Goal: Task Accomplishment & Management: Use online tool/utility

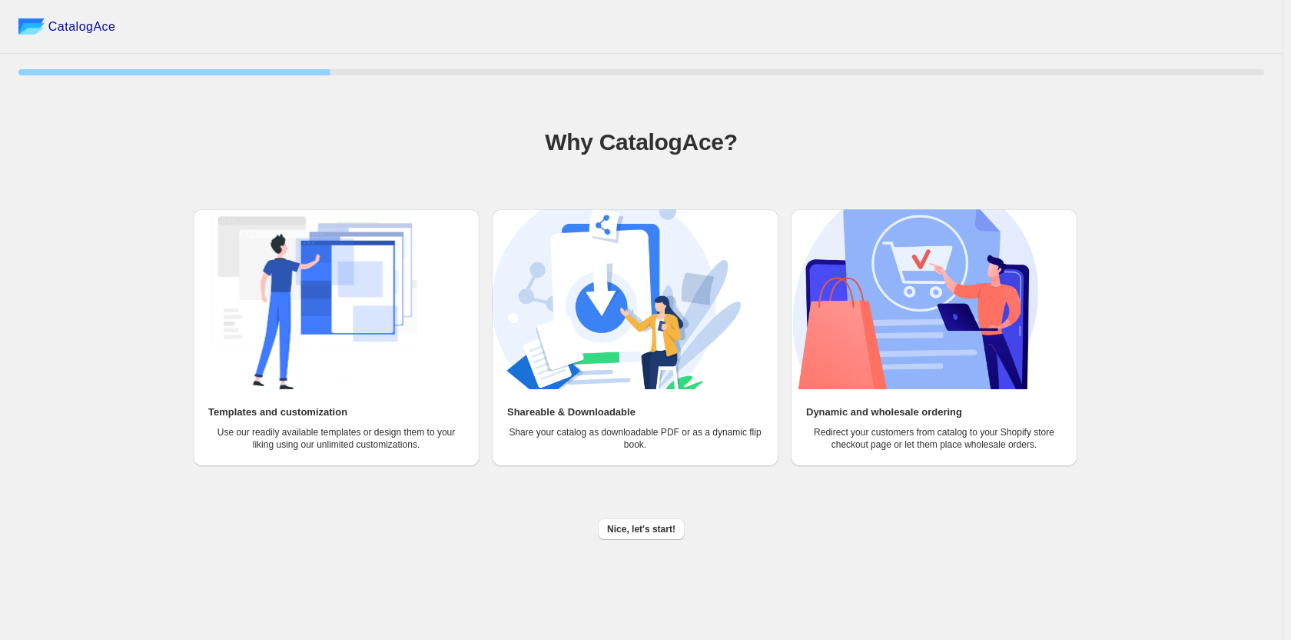
click at [350, 344] on img at bounding box center [317, 299] width 249 height 180
click at [638, 527] on span "Nice, let's start!" at bounding box center [641, 529] width 68 height 12
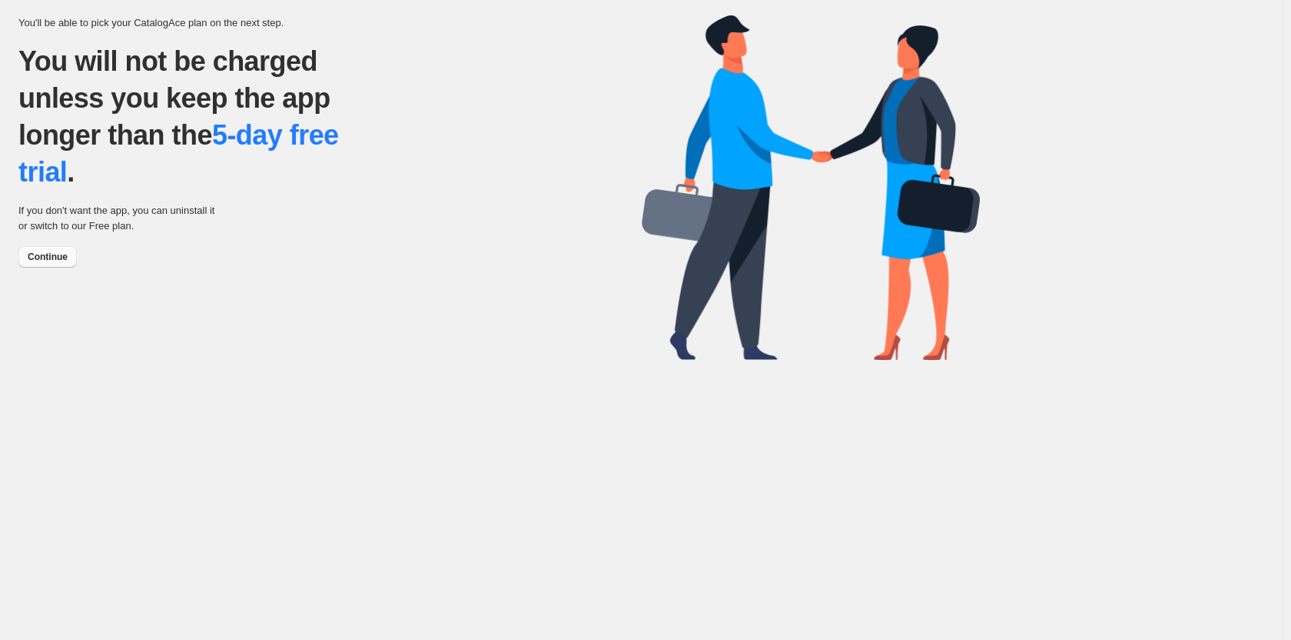
click at [61, 253] on span "Continue" at bounding box center [48, 257] width 40 height 12
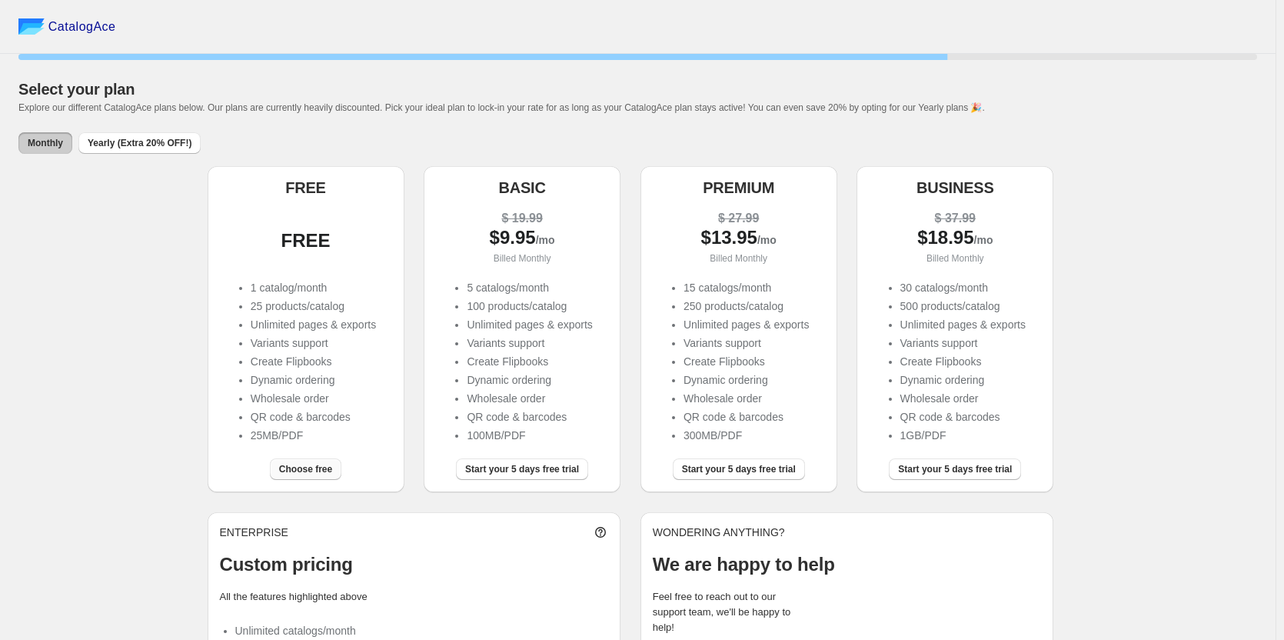
click at [293, 469] on span "Choose free" at bounding box center [305, 469] width 53 height 12
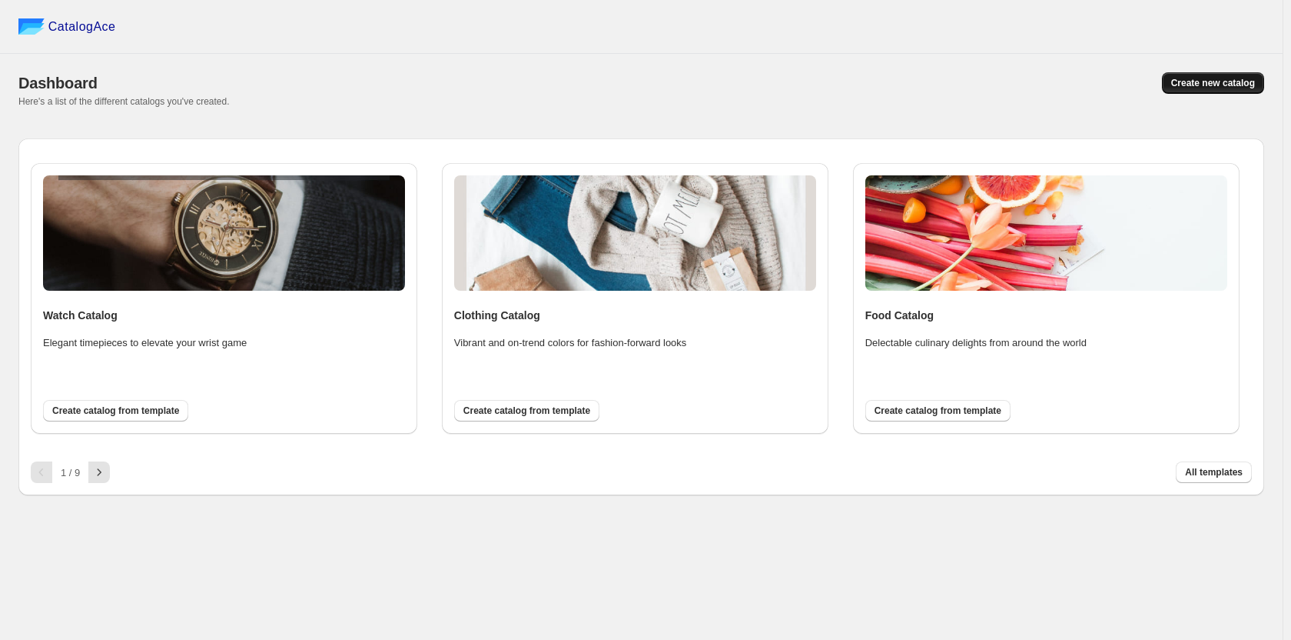
click at [1186, 88] on span "Create new catalog" at bounding box center [1214, 83] width 84 height 12
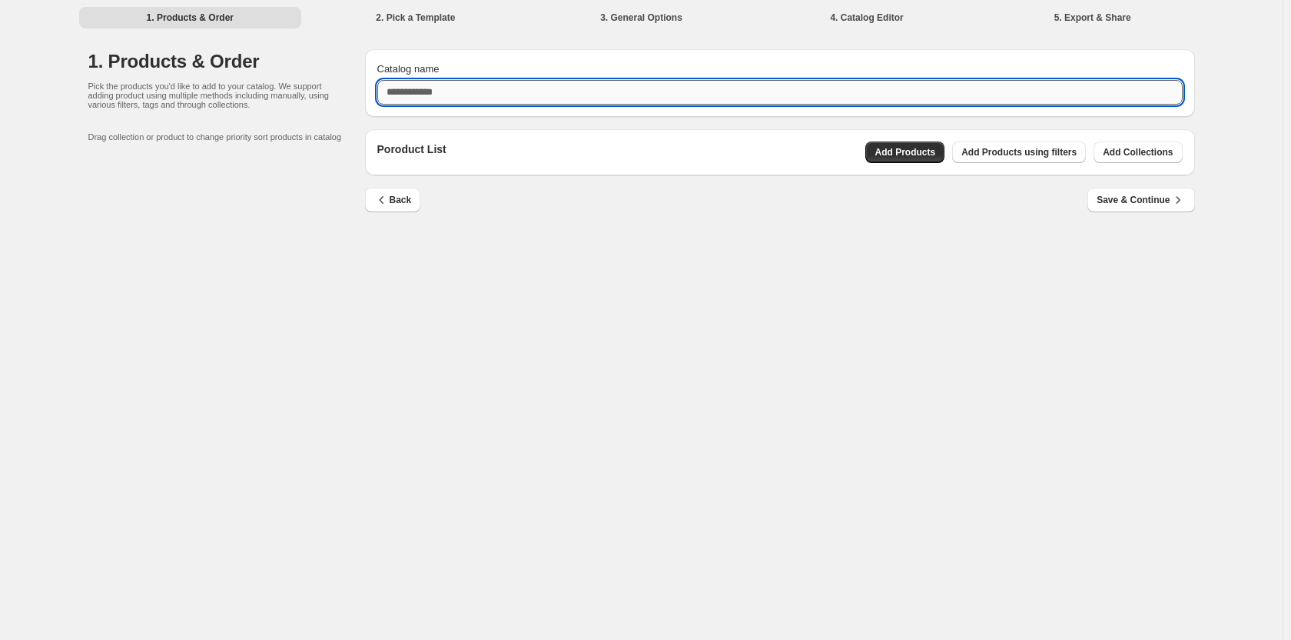
click at [463, 98] on input "Catalog name" at bounding box center [780, 92] width 806 height 25
click at [1130, 151] on div "Poroduct List Add Products Add Products using filters Add Collections" at bounding box center [780, 152] width 830 height 46
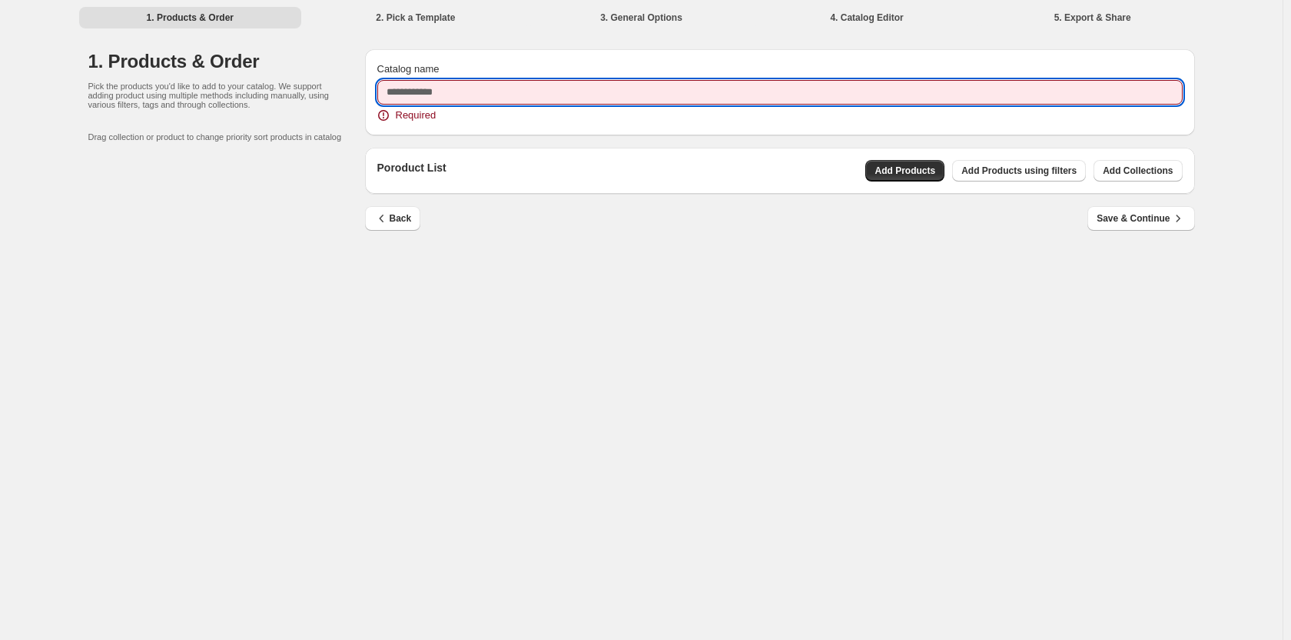
click at [534, 95] on input "Catalog name" at bounding box center [780, 92] width 806 height 25
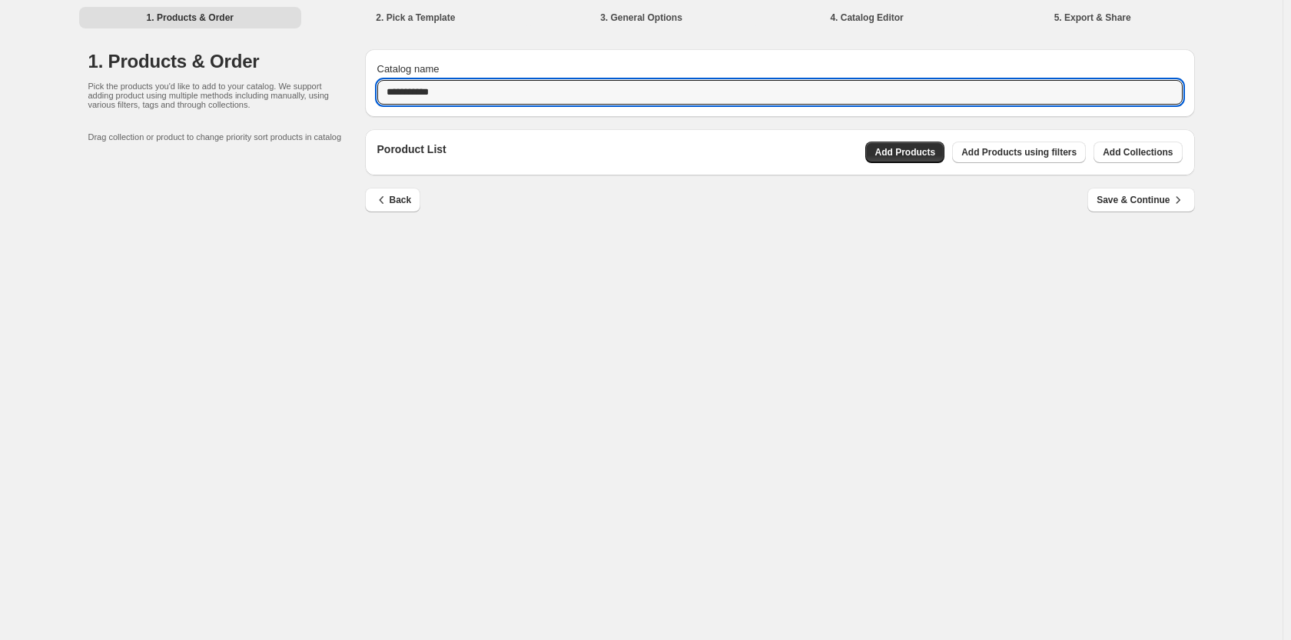
type input "**********"
click at [1188, 139] on div "Poroduct List Add Products Add Products using filters Add Collections" at bounding box center [780, 152] width 830 height 46
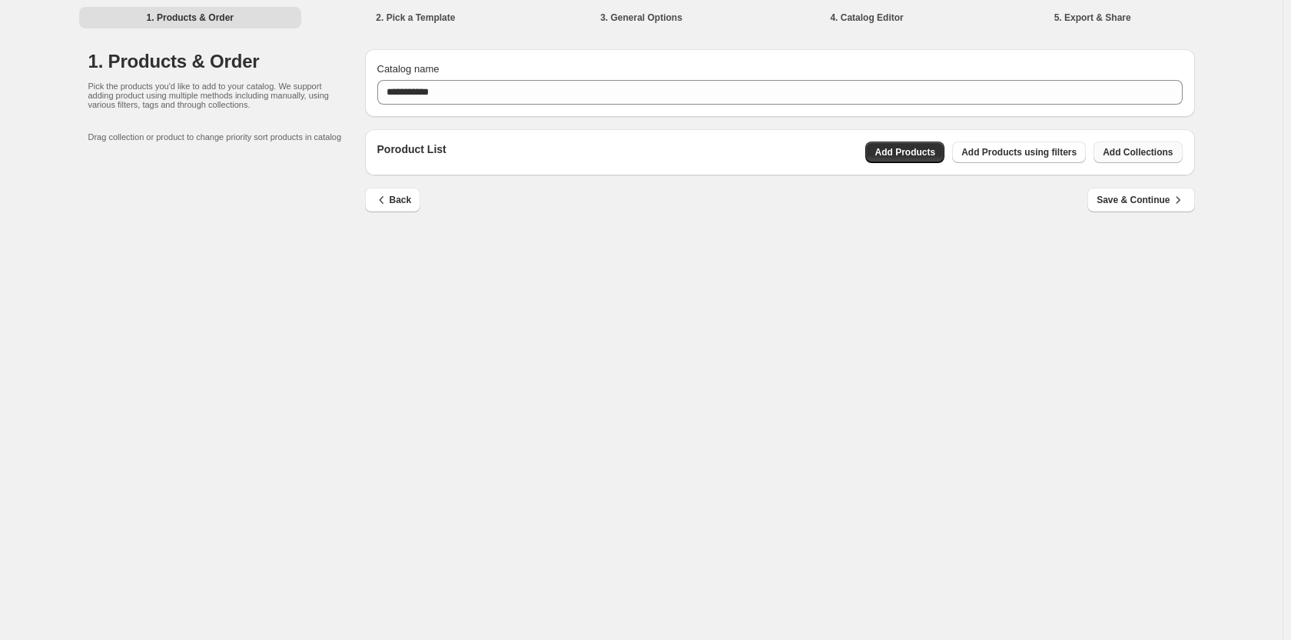
click at [1172, 158] on span "Add Collections" at bounding box center [1138, 152] width 70 height 12
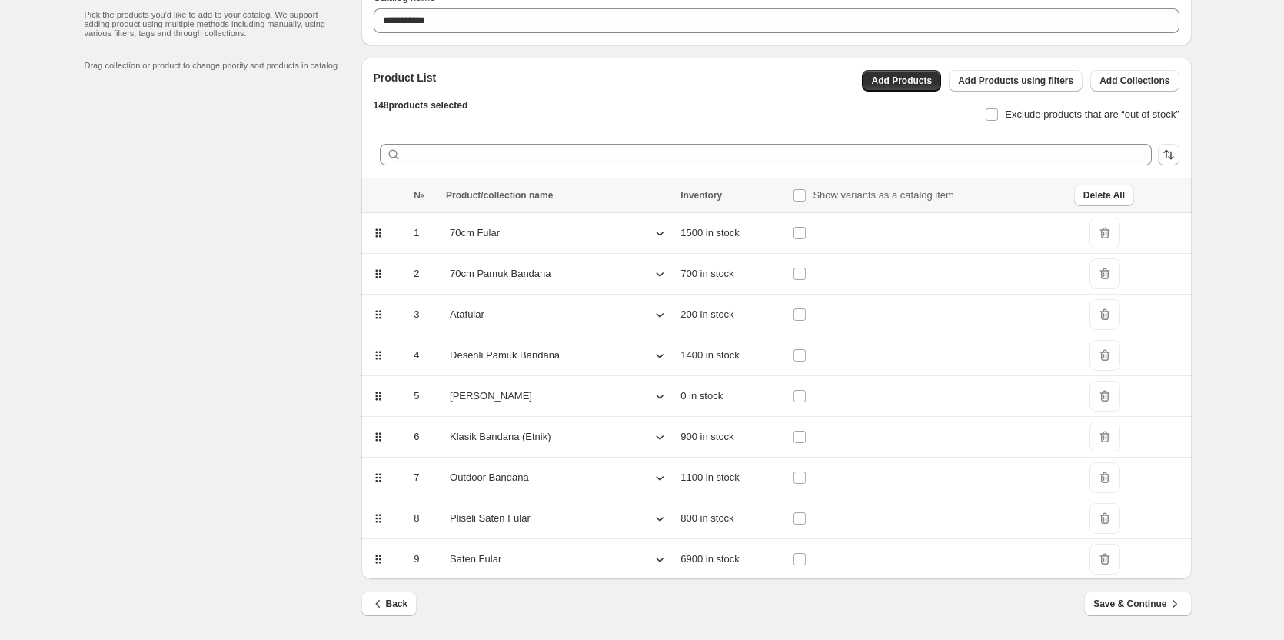
scroll to position [74, 0]
click at [1135, 604] on span "Save & Continue" at bounding box center [1137, 600] width 88 height 15
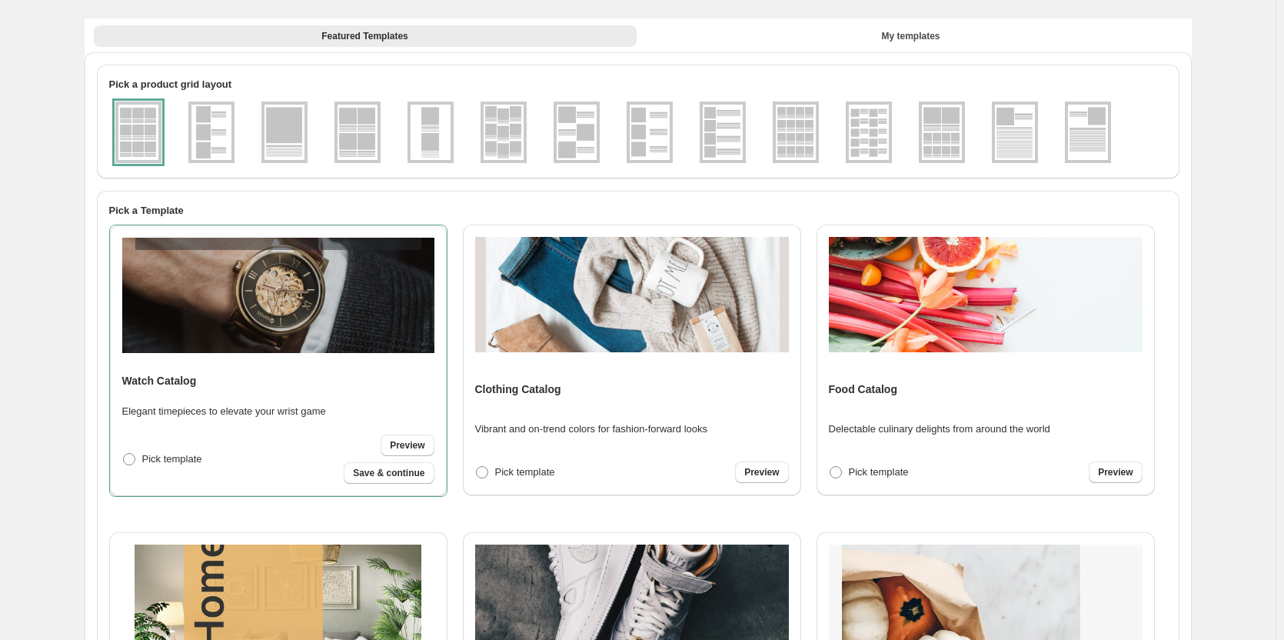
scroll to position [0, 0]
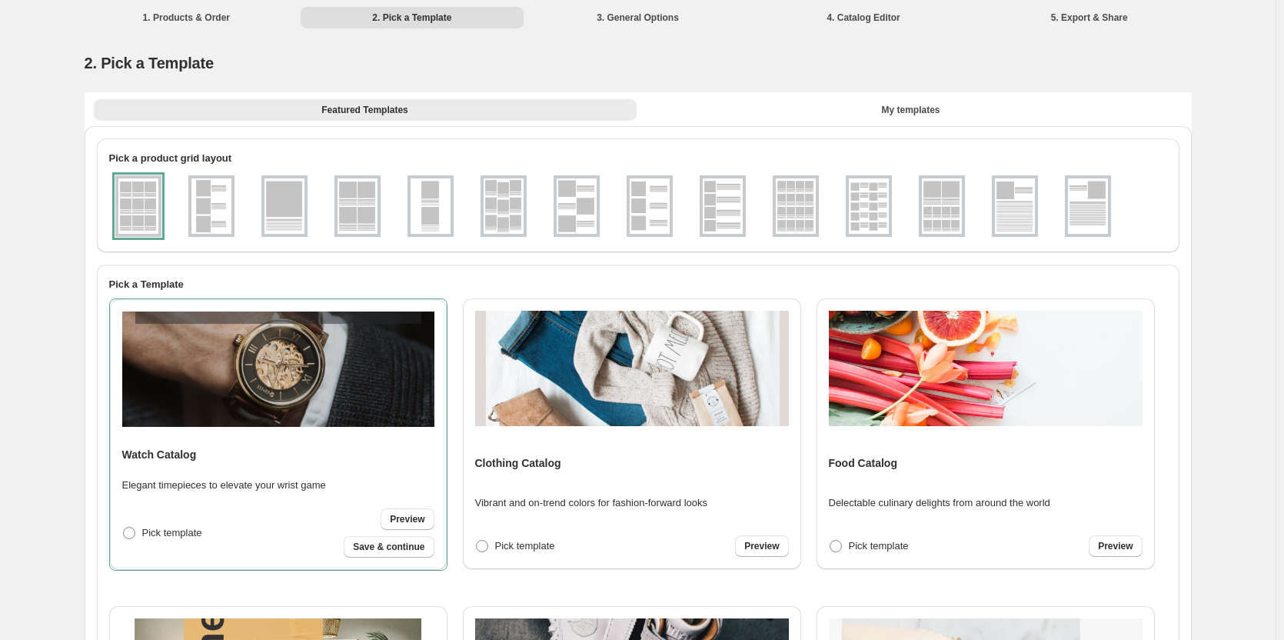
click at [718, 203] on img at bounding box center [723, 205] width 40 height 55
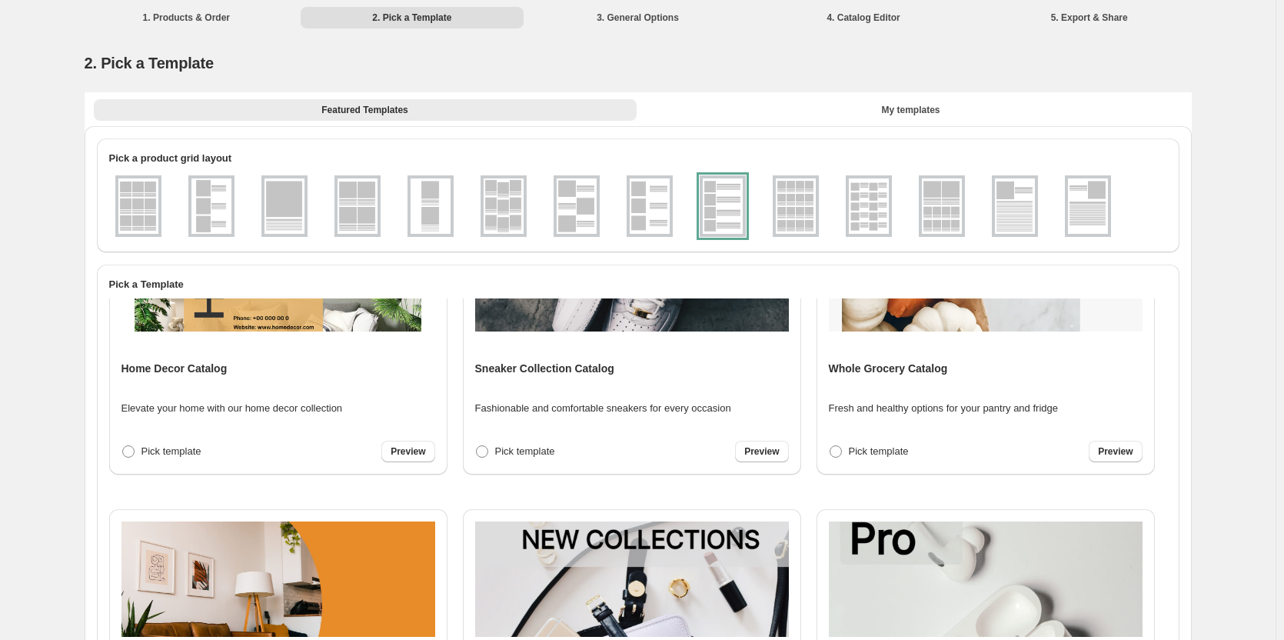
scroll to position [369, 0]
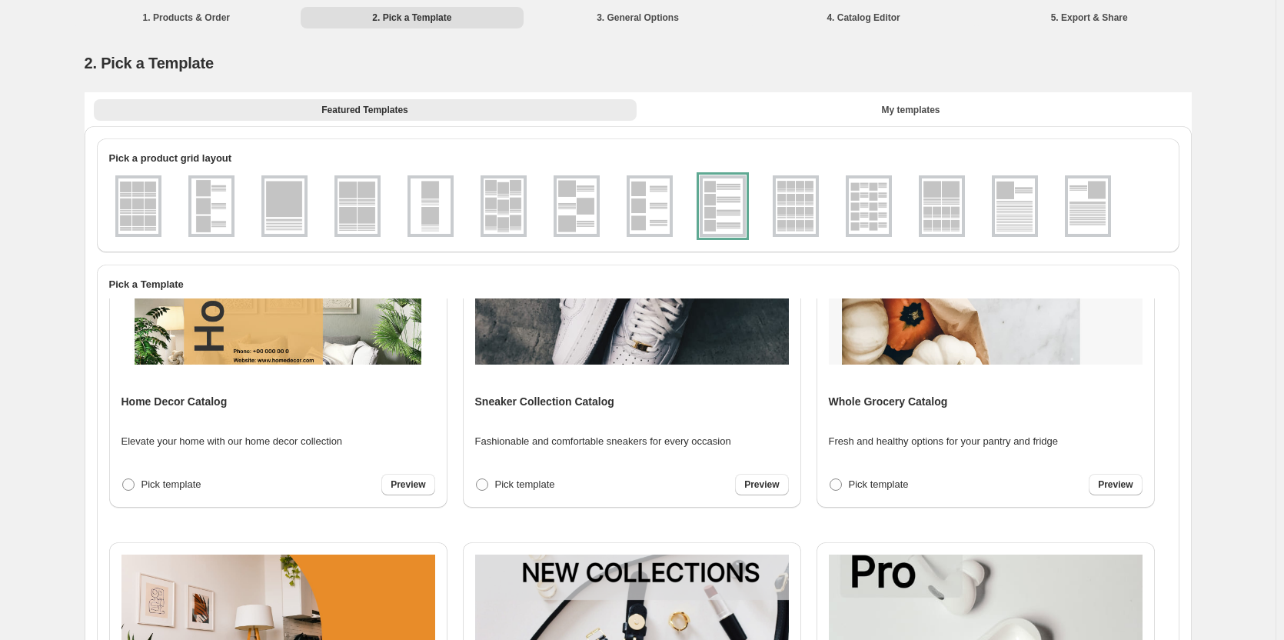
click at [889, 124] on div "Featured Templates My templates Featured Templates My templates" at bounding box center [638, 109] width 1107 height 34
click at [897, 106] on span "My templates" at bounding box center [910, 110] width 58 height 12
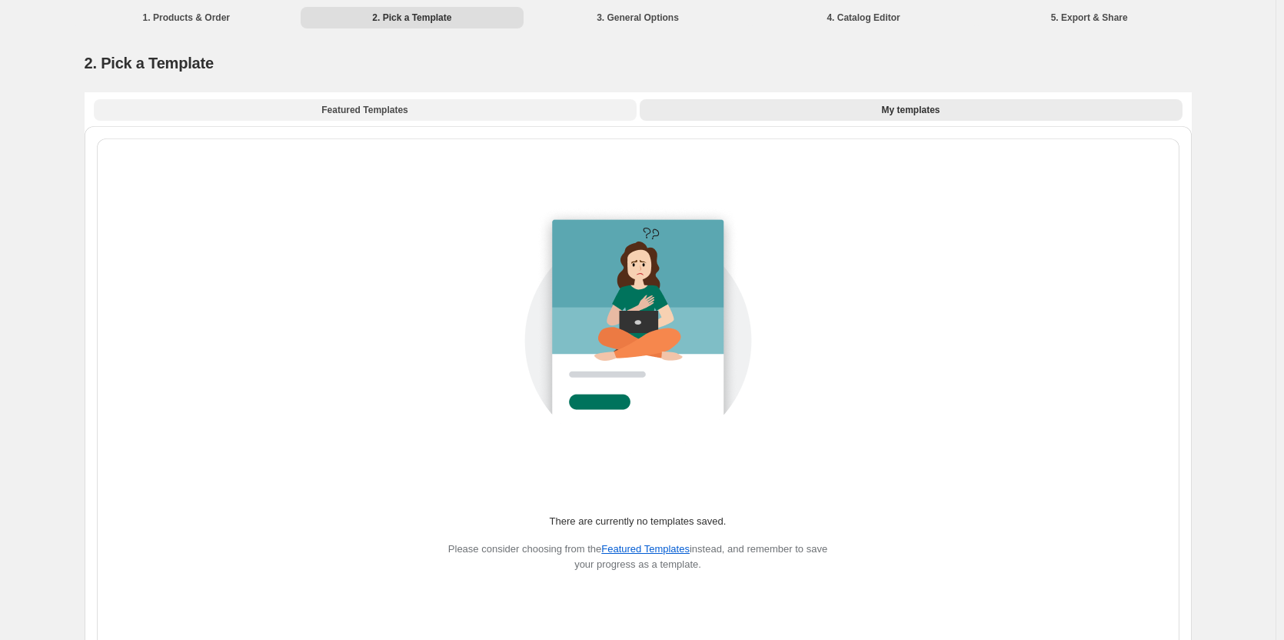
click at [470, 111] on button "Featured Templates" at bounding box center [365, 110] width 543 height 22
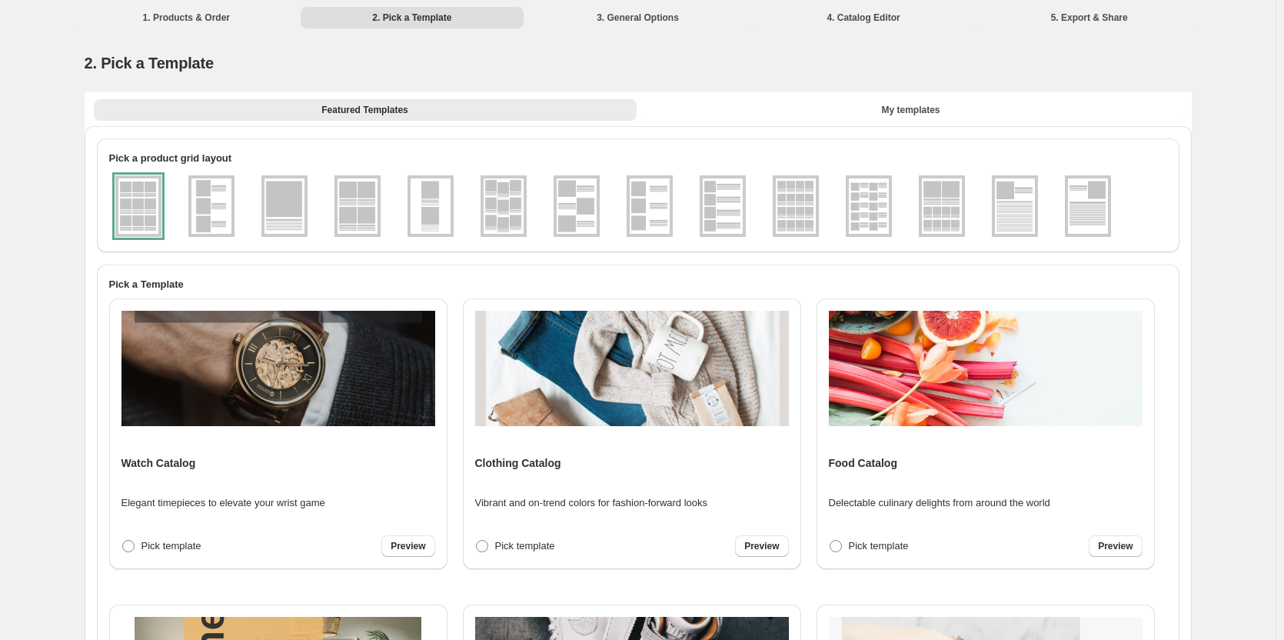
click at [651, 210] on img at bounding box center [650, 205] width 40 height 55
click at [651, 210] on div at bounding box center [650, 205] width 46 height 61
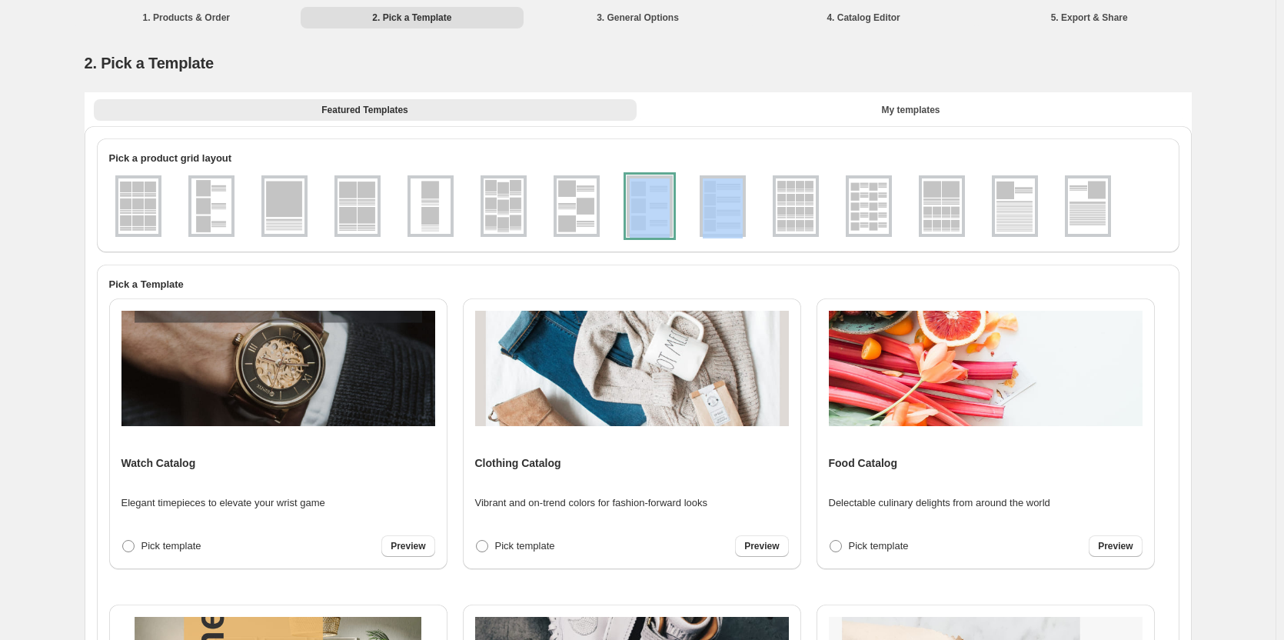
click at [651, 209] on div at bounding box center [650, 205] width 46 height 61
click at [661, 220] on div at bounding box center [650, 205] width 46 height 61
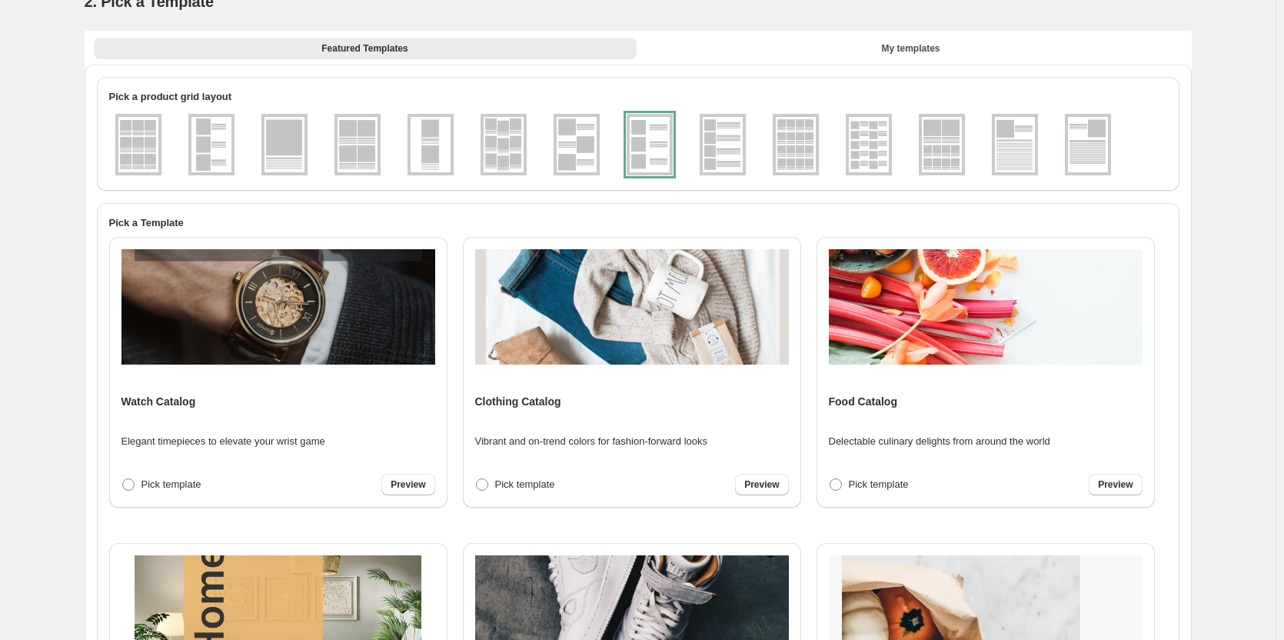
scroll to position [0, 0]
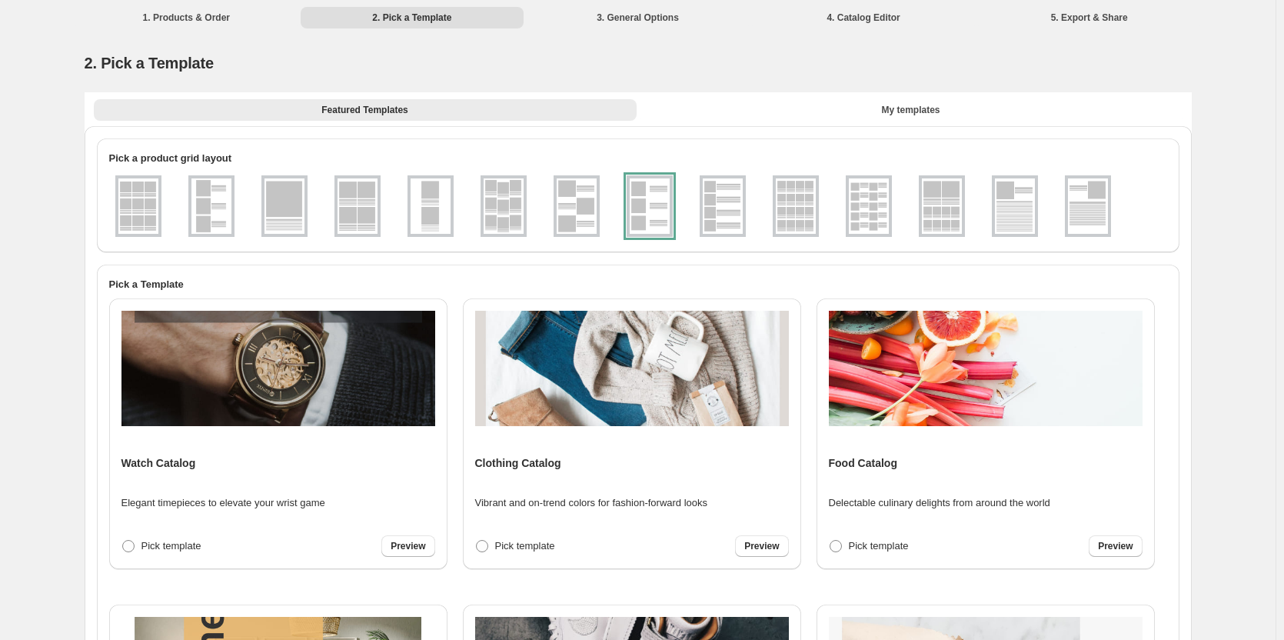
click at [131, 209] on img at bounding box center [138, 205] width 40 height 55
click at [214, 202] on img at bounding box center [211, 205] width 40 height 55
click at [301, 196] on img at bounding box center [284, 205] width 40 height 55
click at [381, 194] on div at bounding box center [357, 205] width 46 height 61
click at [410, 543] on span "Preview" at bounding box center [408, 546] width 35 height 12
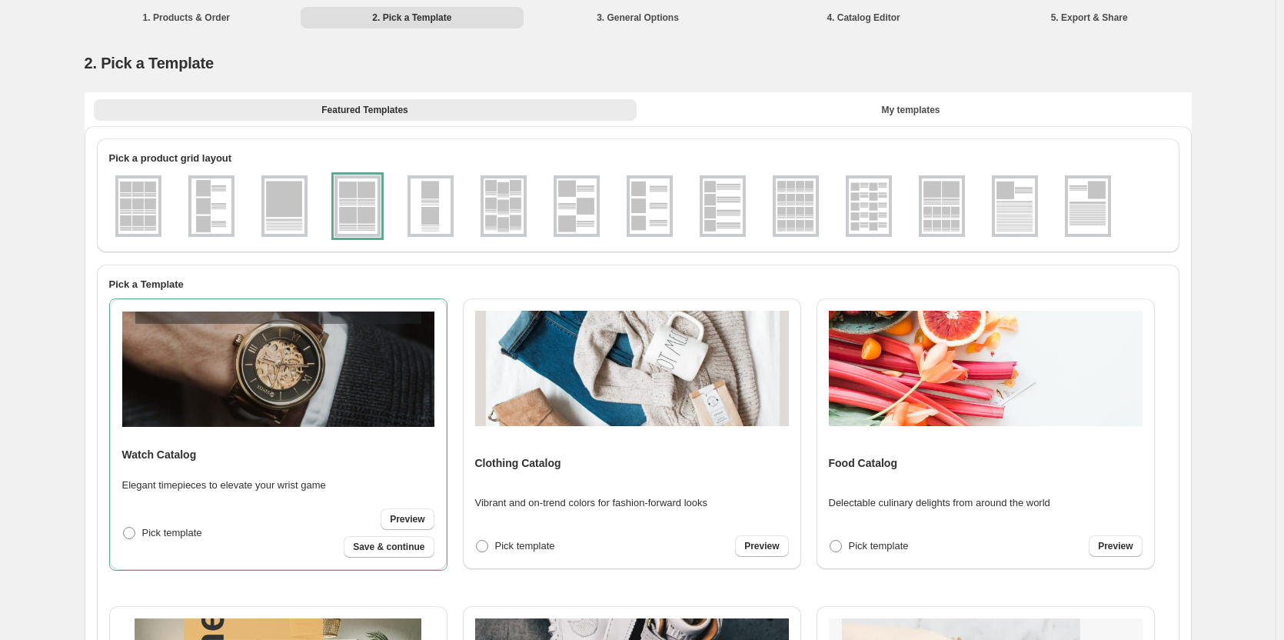
click at [678, 200] on ul at bounding box center [626, 206] width 1035 height 68
click at [666, 200] on img at bounding box center [650, 205] width 40 height 55
click at [910, 108] on span "My templates" at bounding box center [910, 110] width 58 height 12
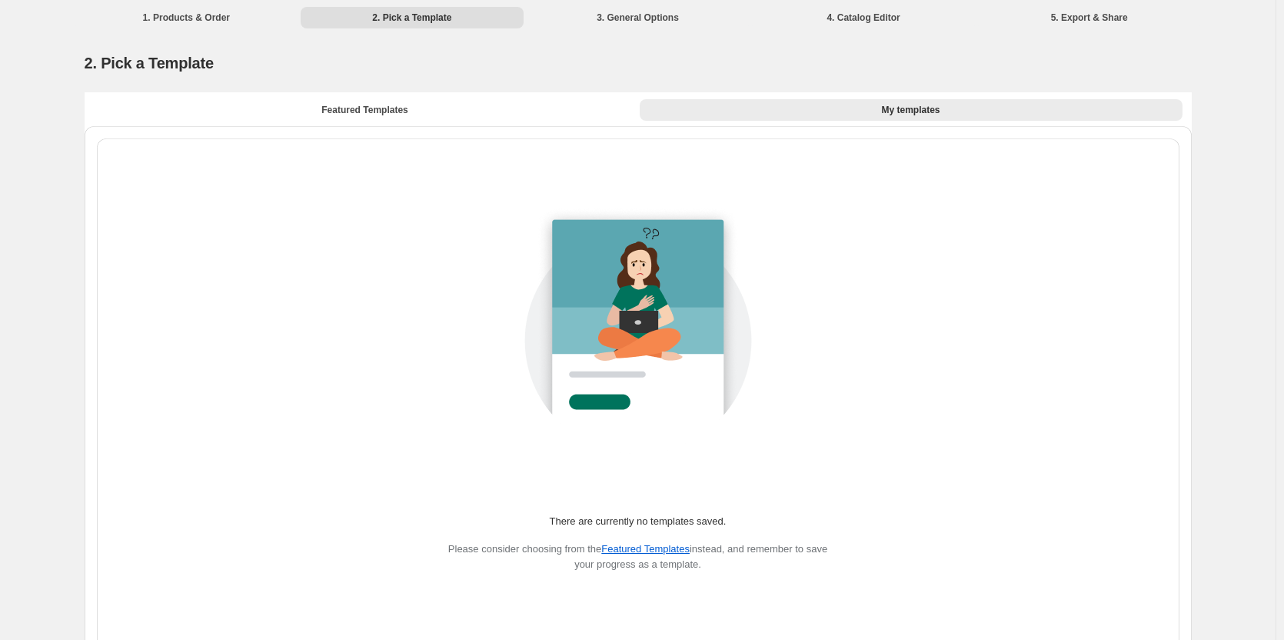
click at [443, 126] on div "There are currently no templates saved. Please consider choosing from the Featu…" at bounding box center [638, 399] width 1107 height 547
click at [410, 110] on button "Featured Templates" at bounding box center [365, 110] width 543 height 22
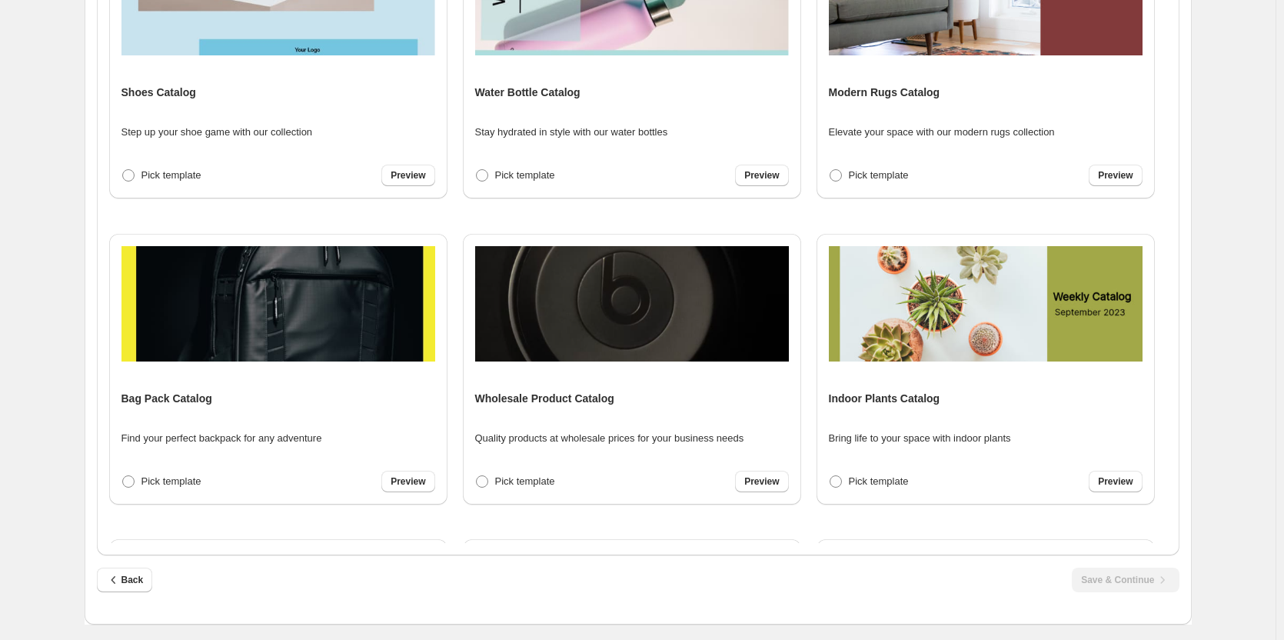
scroll to position [1521, 0]
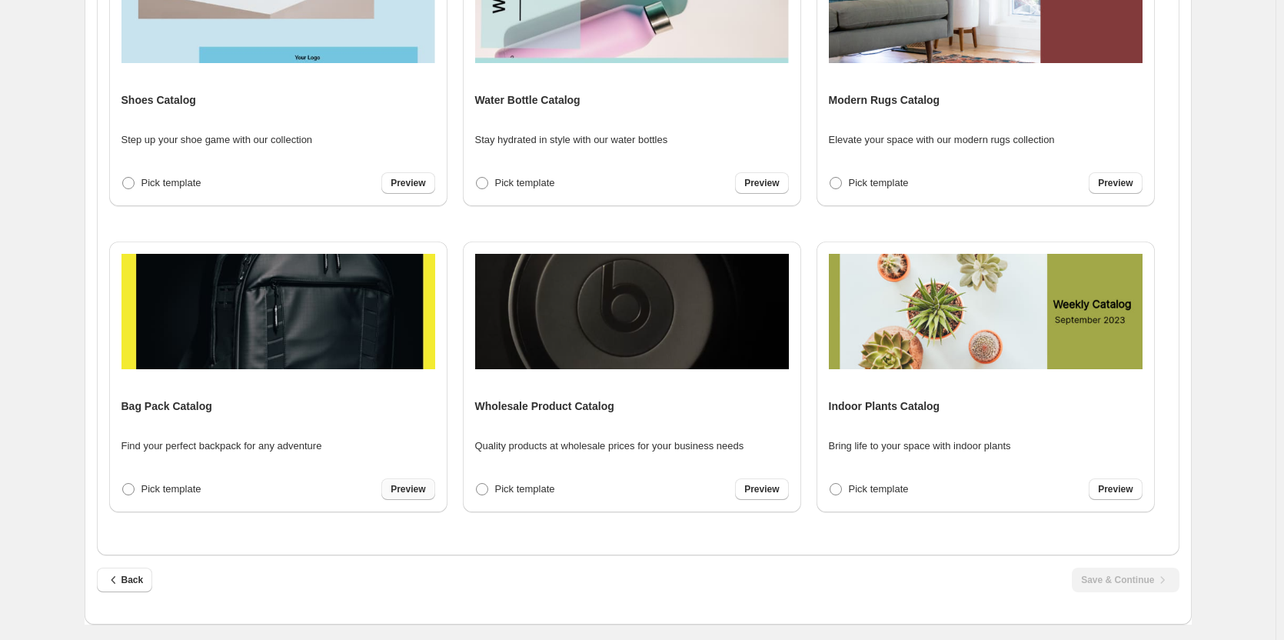
click at [411, 490] on span "Preview" at bounding box center [408, 489] width 35 height 12
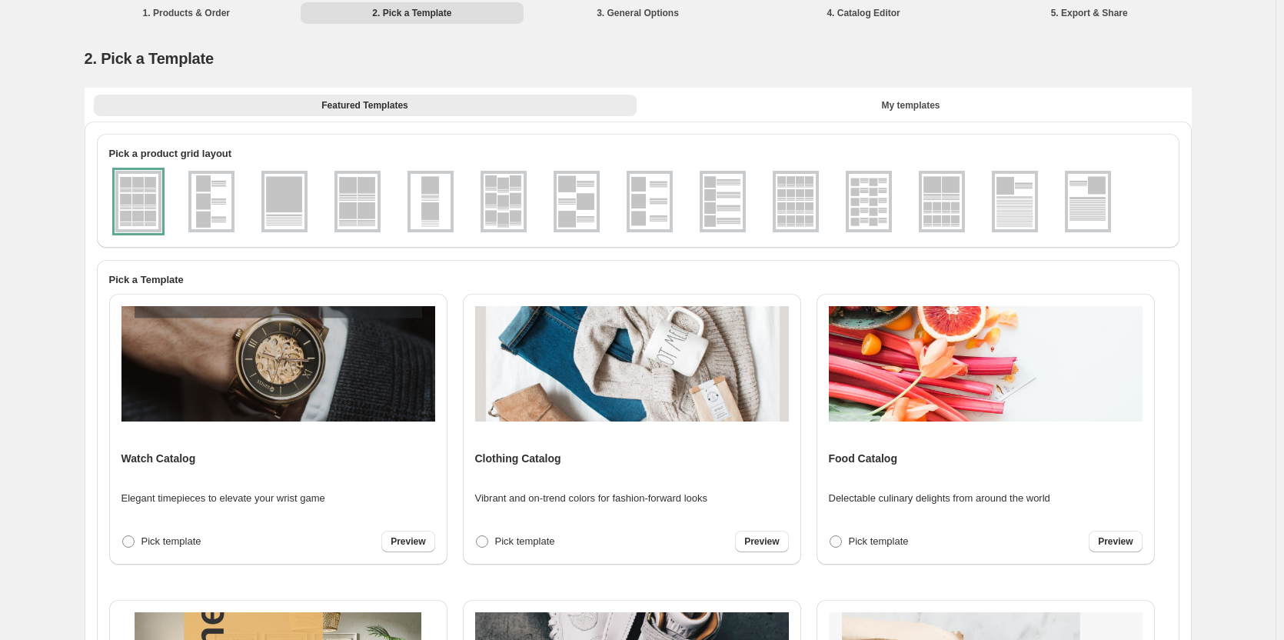
scroll to position [0, 0]
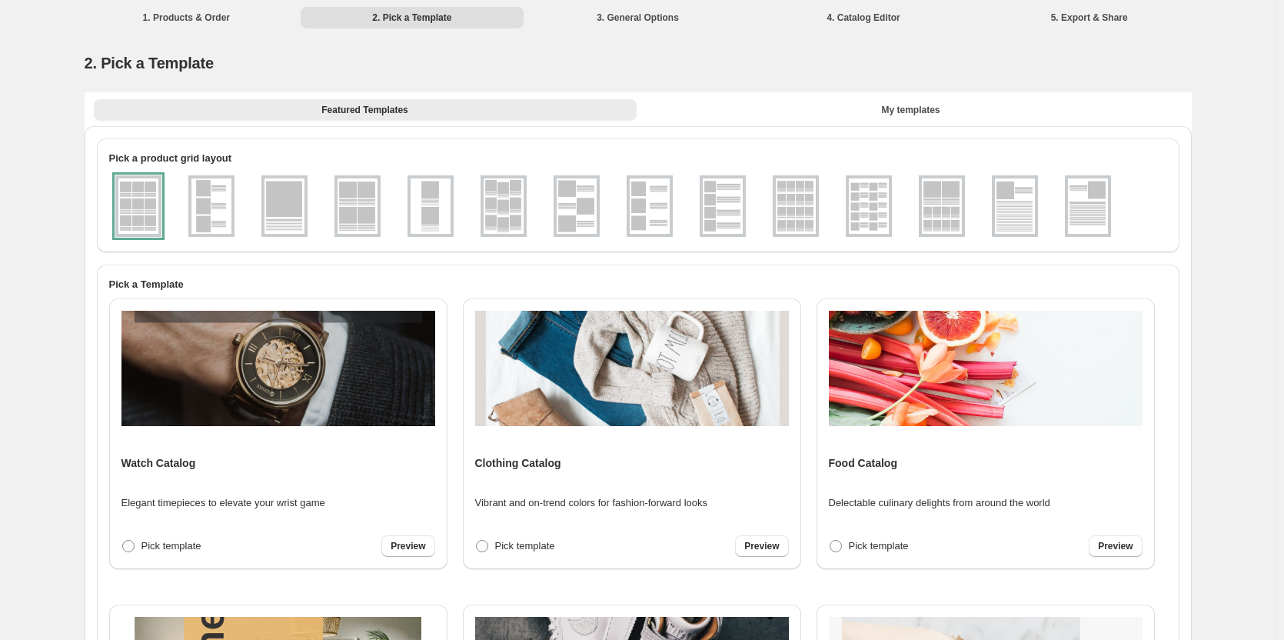
click at [650, 220] on img at bounding box center [650, 205] width 40 height 55
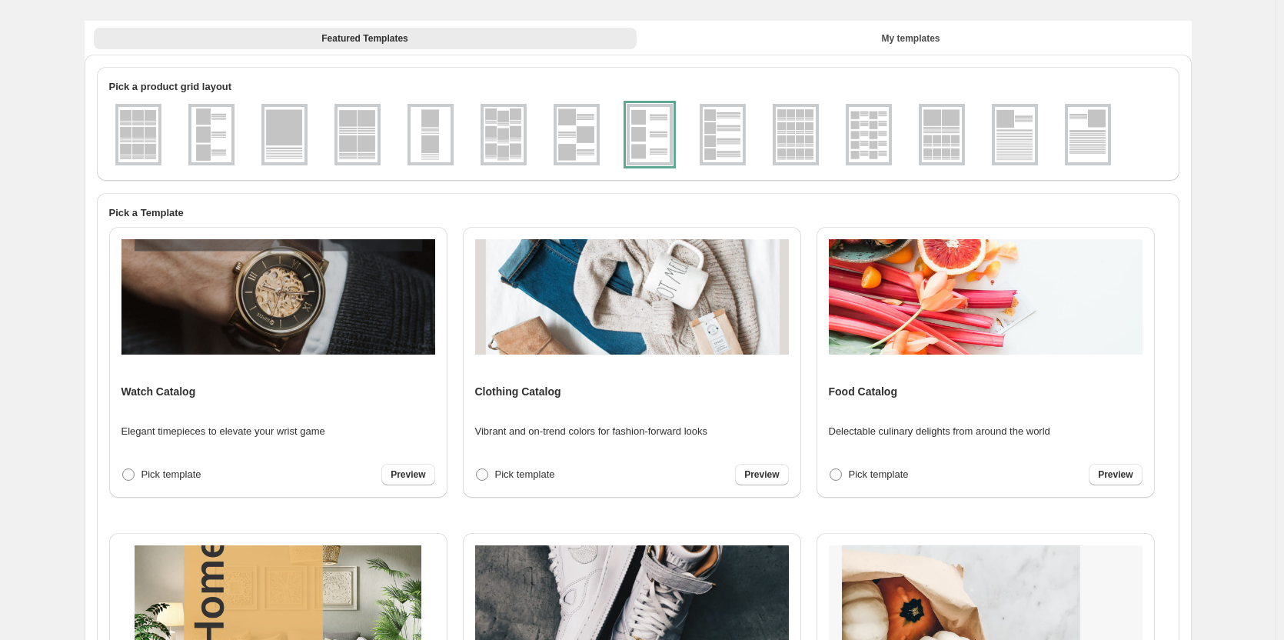
scroll to position [77, 0]
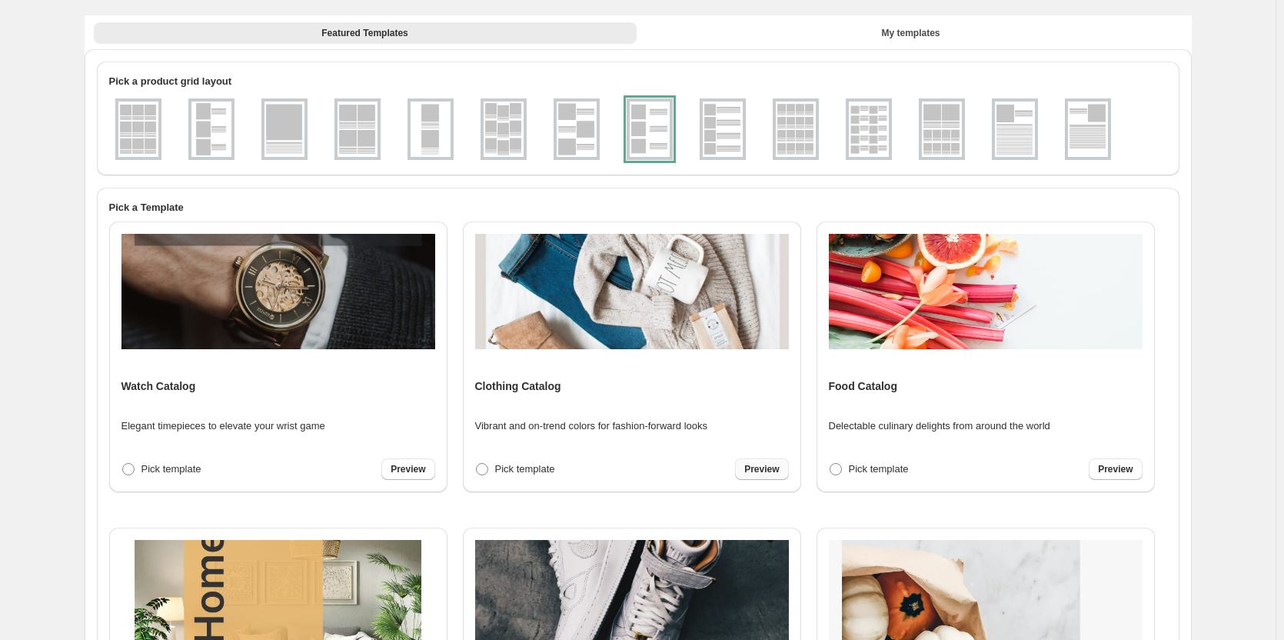
click at [746, 474] on span "Preview" at bounding box center [761, 469] width 35 height 12
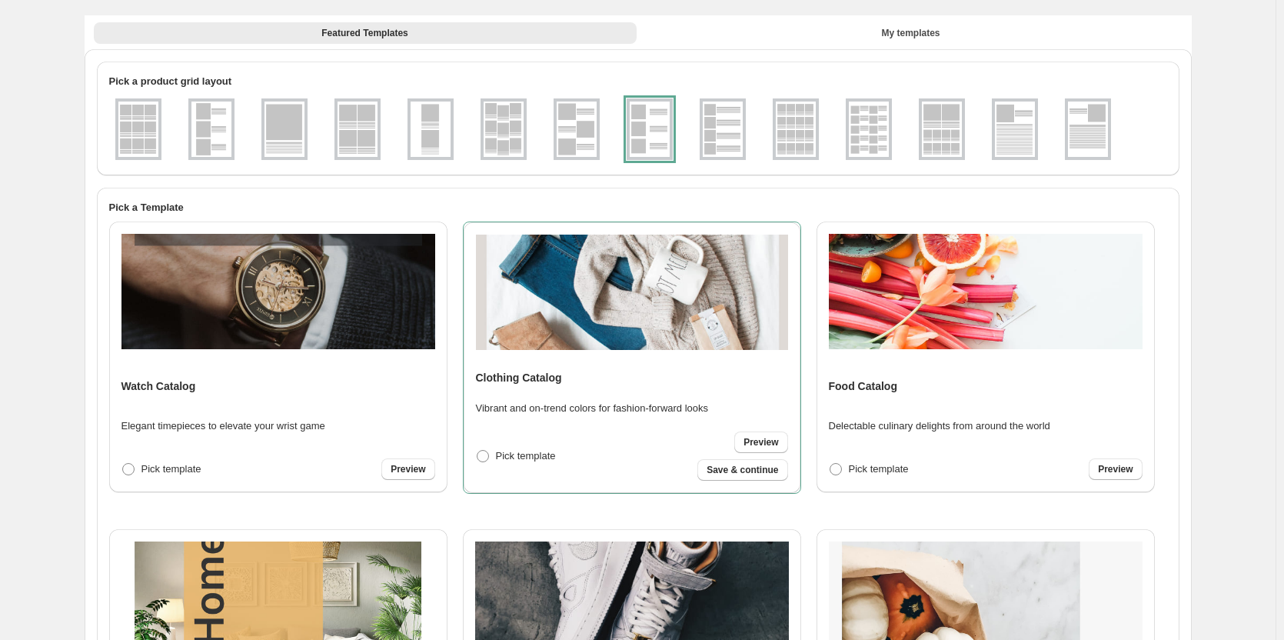
click at [651, 136] on div at bounding box center [650, 128] width 46 height 61
click at [735, 474] on span "Save & continue" at bounding box center [741, 470] width 71 height 12
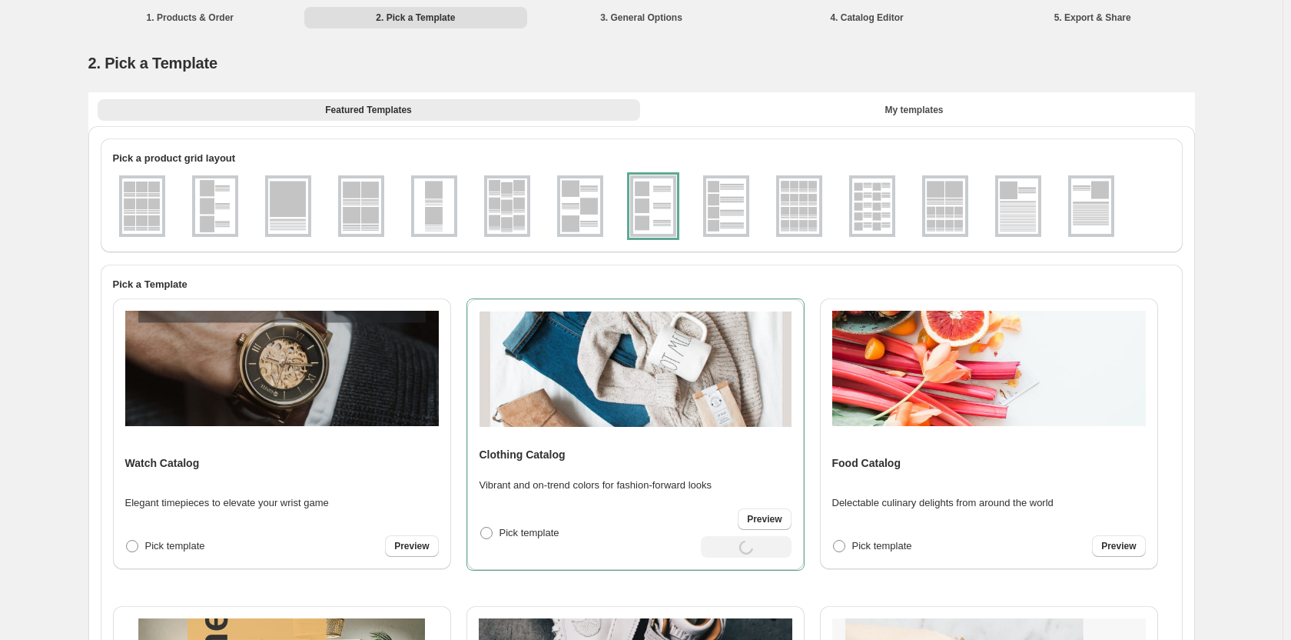
select select "**********"
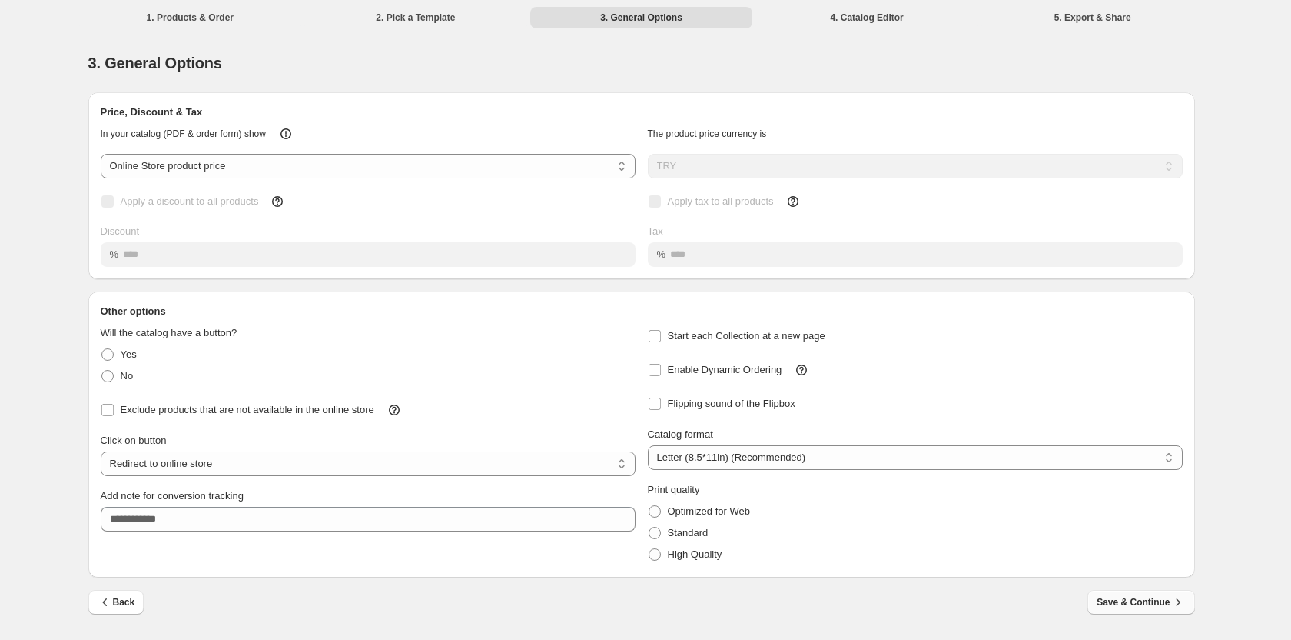
click at [1155, 600] on span "Save & Continue" at bounding box center [1141, 601] width 88 height 15
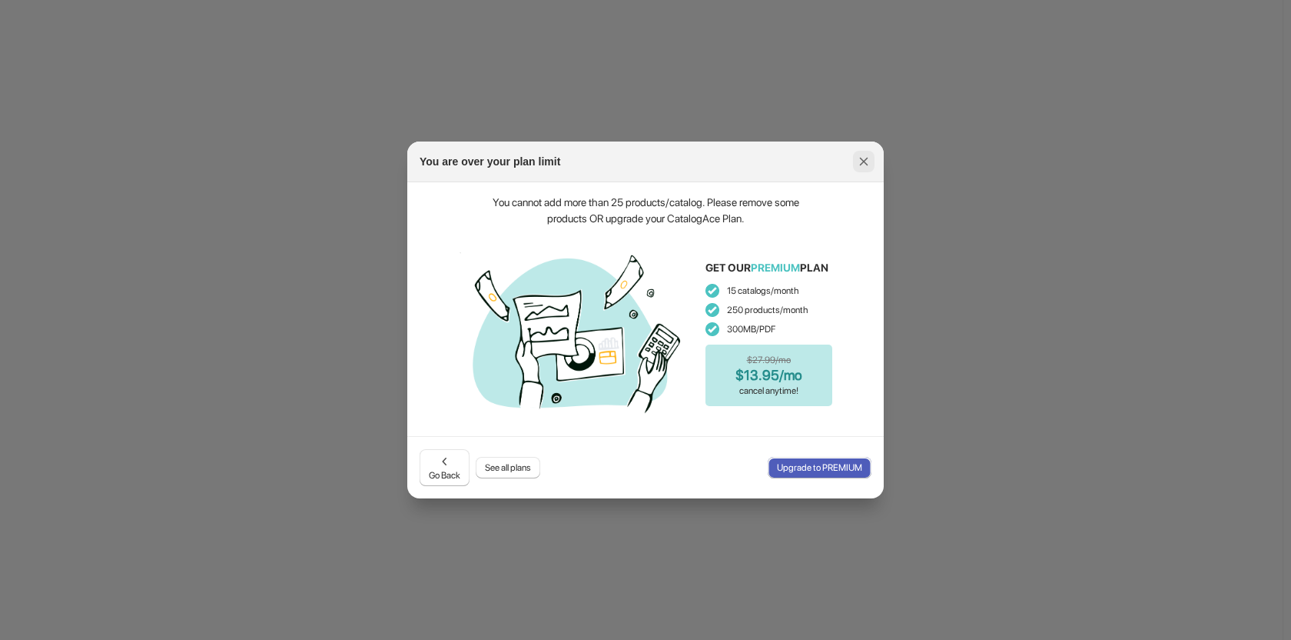
click at [866, 165] on icon ":rj:" at bounding box center [863, 161] width 15 height 15
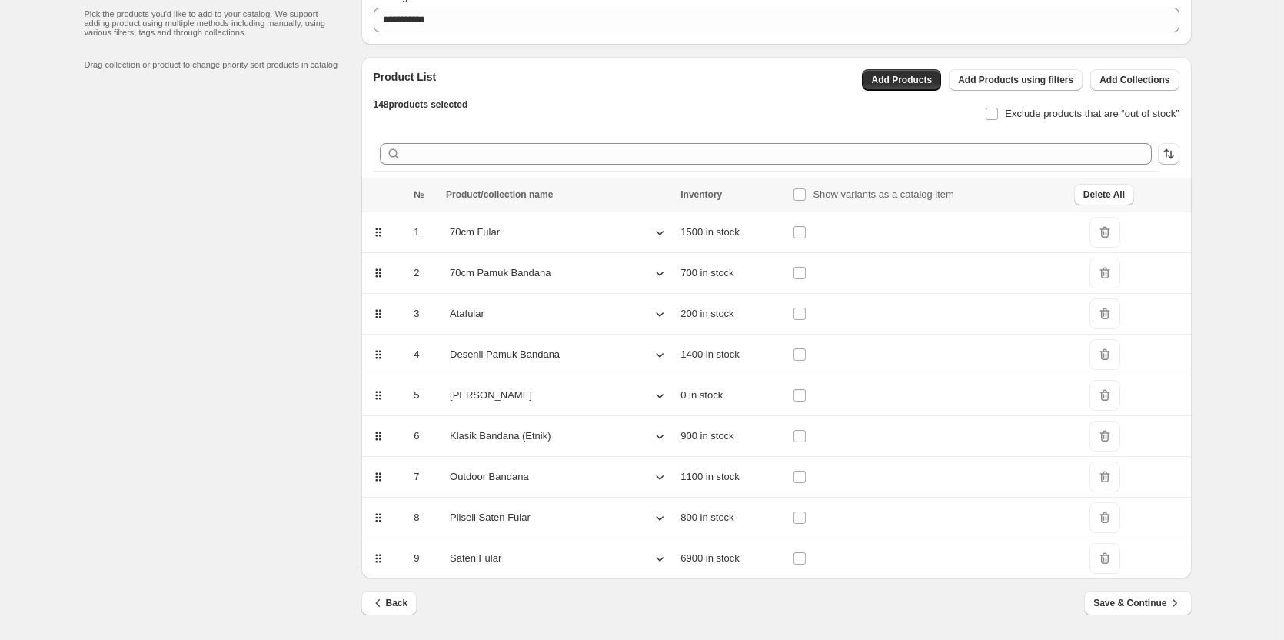
scroll to position [74, 0]
click at [1158, 603] on span "Save & Continue" at bounding box center [1137, 600] width 88 height 15
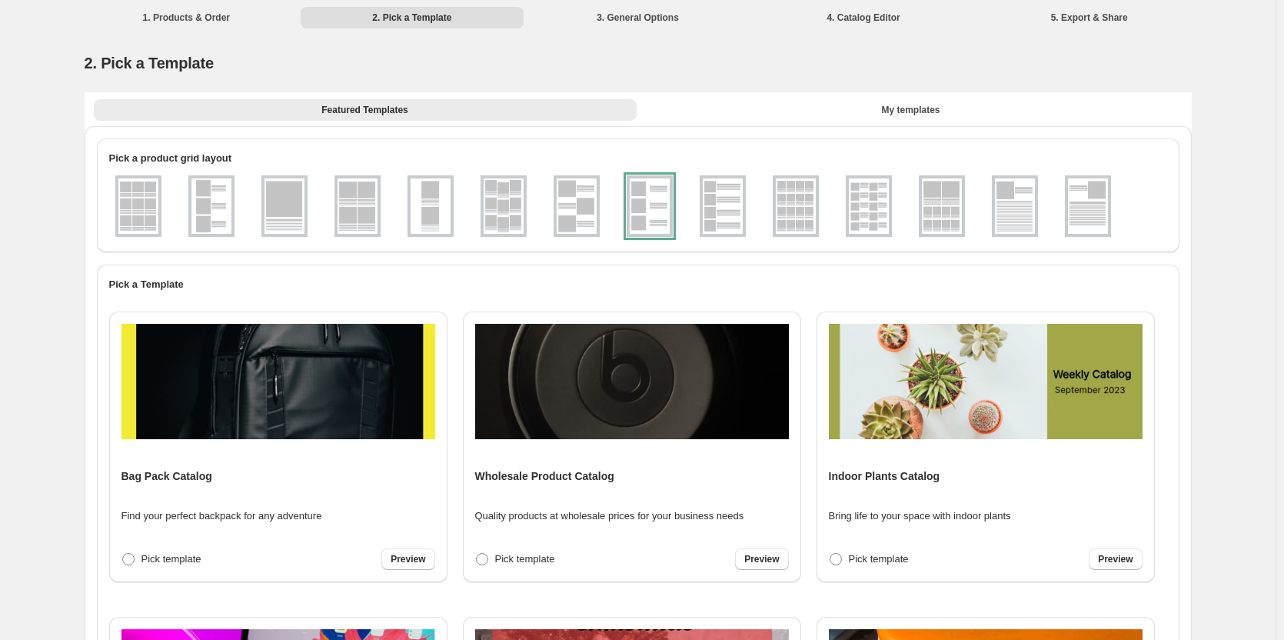
scroll to position [2137, 0]
